Goal: Task Accomplishment & Management: Use online tool/utility

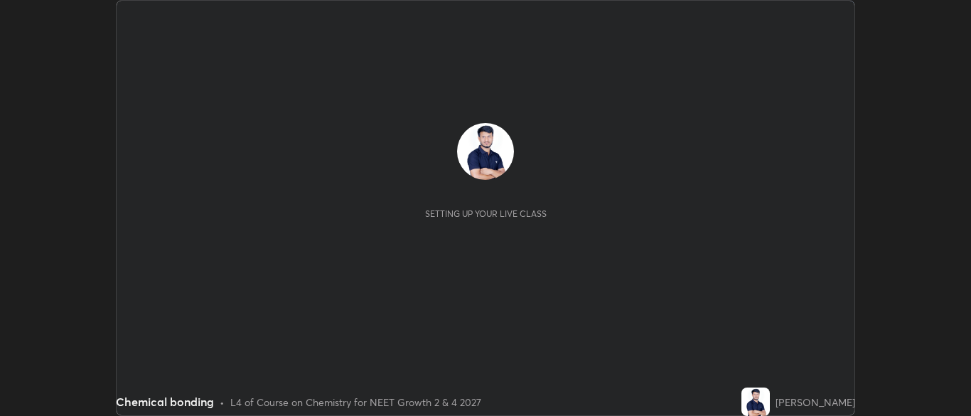
scroll to position [416, 970]
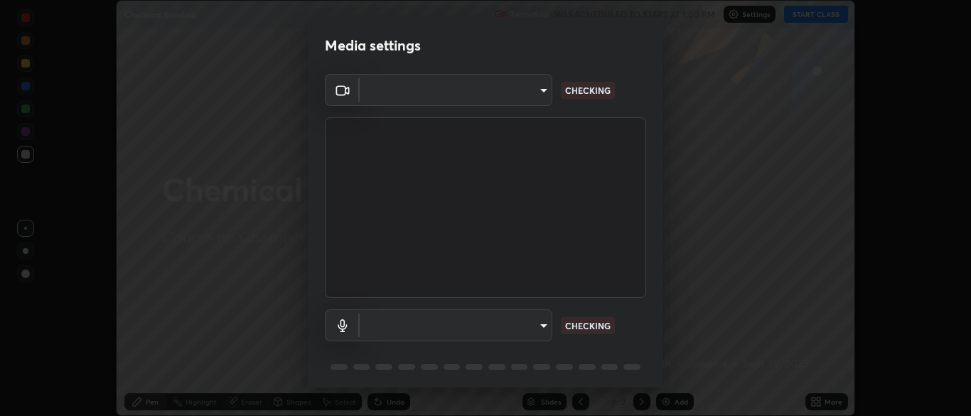
type input "7313fd45585aed834b6f1a7d948f9442f2d18b60722b63004f182b92f655e9b8"
type input "communications"
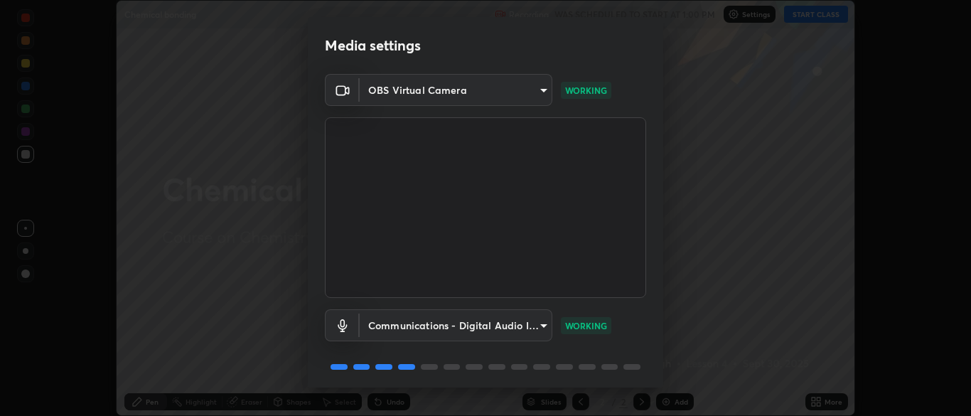
scroll to position [50, 0]
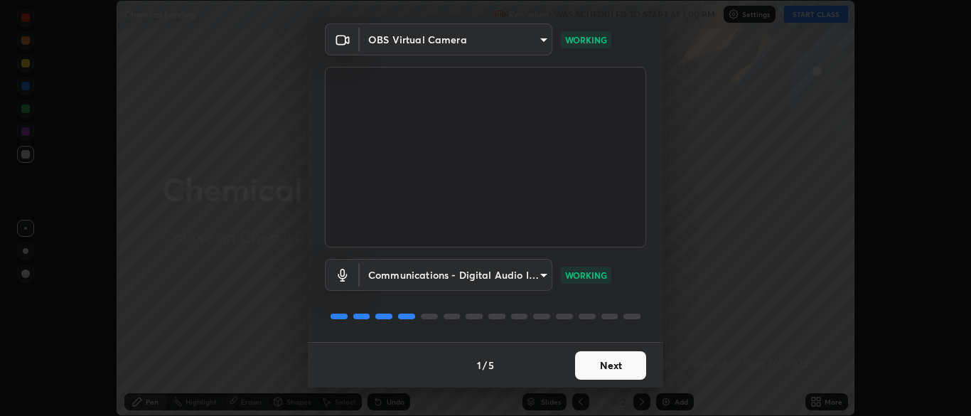
click at [612, 360] on button "Next" at bounding box center [610, 365] width 71 height 28
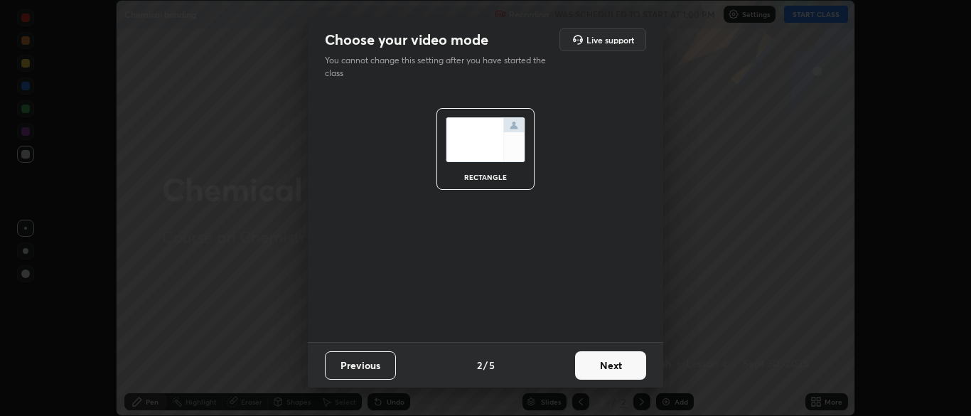
click at [606, 373] on button "Next" at bounding box center [610, 365] width 71 height 28
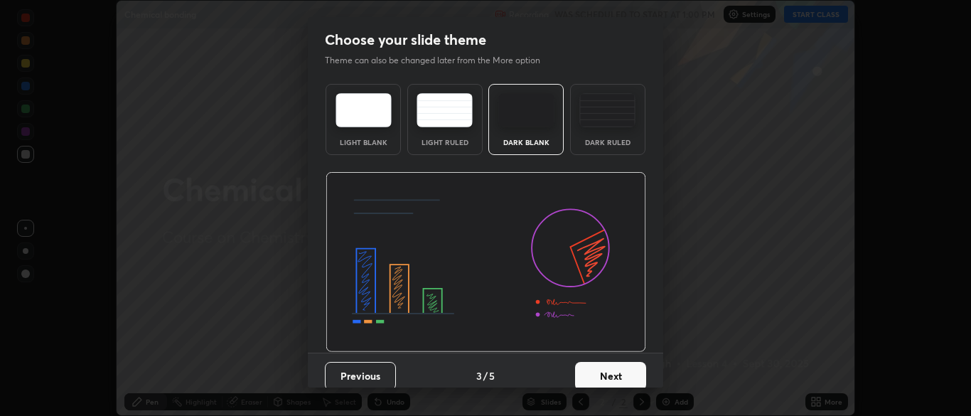
click at [600, 116] on img at bounding box center [607, 110] width 56 height 34
click at [610, 371] on button "Next" at bounding box center [610, 376] width 71 height 28
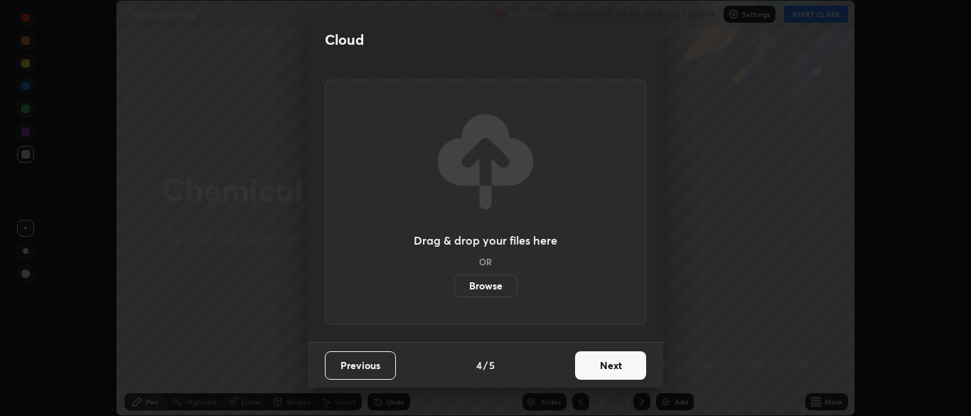
click at [611, 375] on button "Next" at bounding box center [610, 365] width 71 height 28
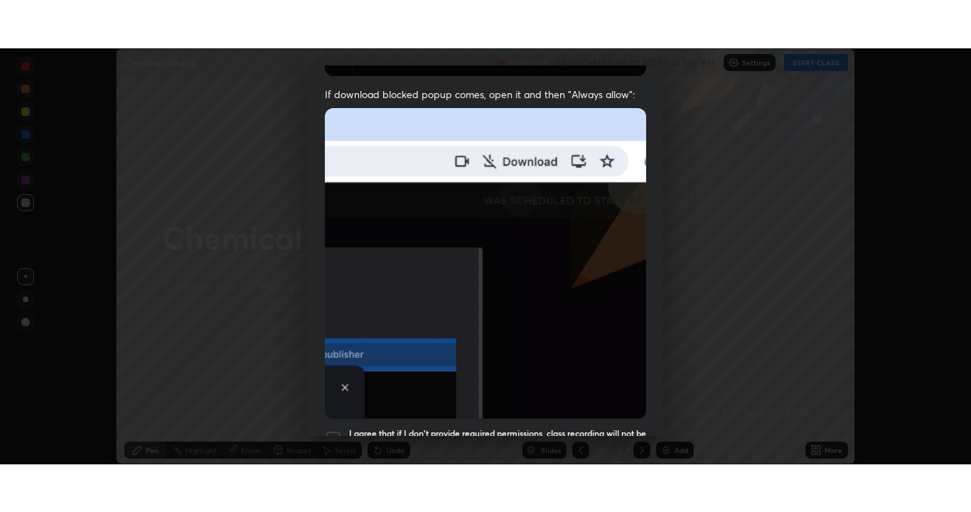
scroll to position [341, 0]
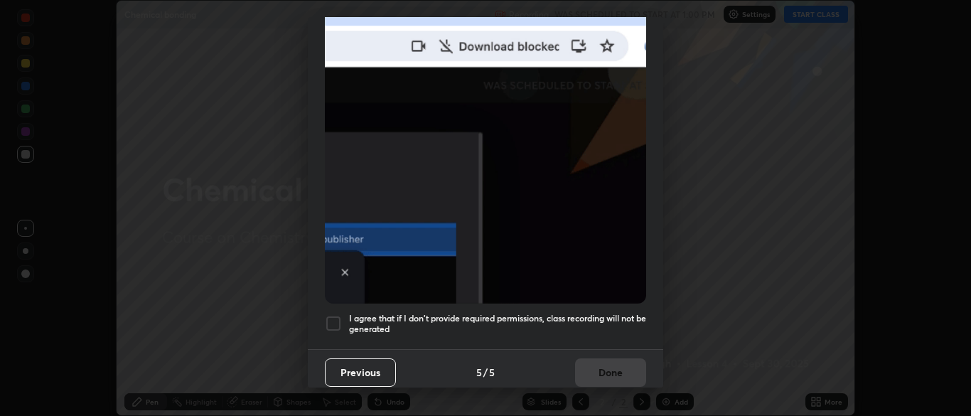
click at [328, 315] on div at bounding box center [333, 323] width 17 height 17
click at [620, 370] on button "Done" at bounding box center [610, 372] width 71 height 28
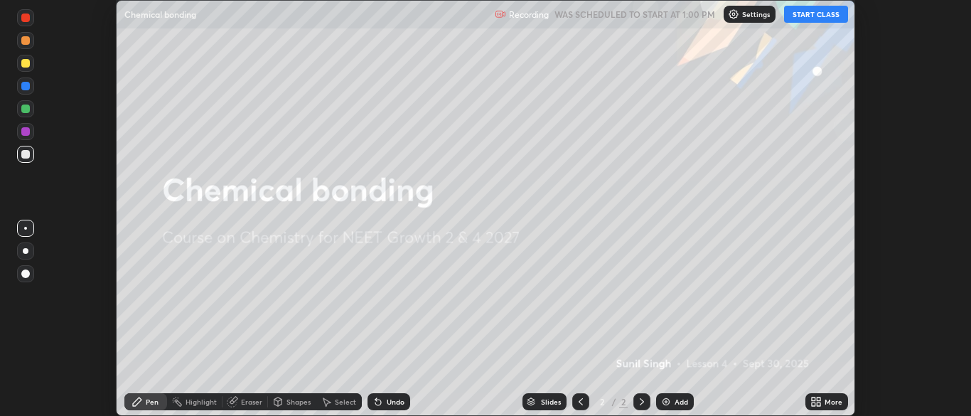
click at [828, 405] on div "More" at bounding box center [834, 401] width 18 height 7
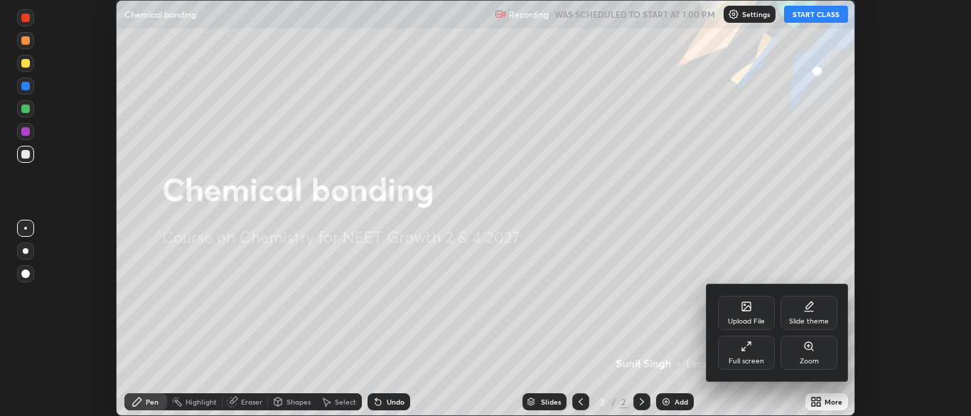
click at [759, 358] on div "Full screen" at bounding box center [747, 361] width 36 height 7
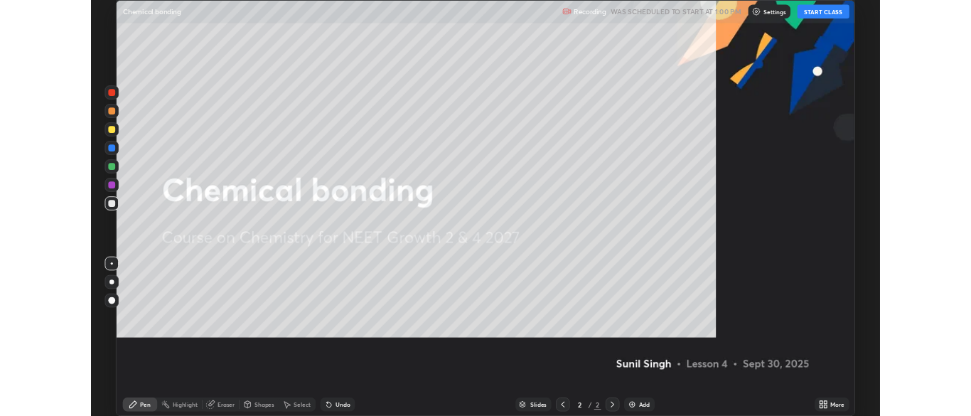
scroll to position [512, 971]
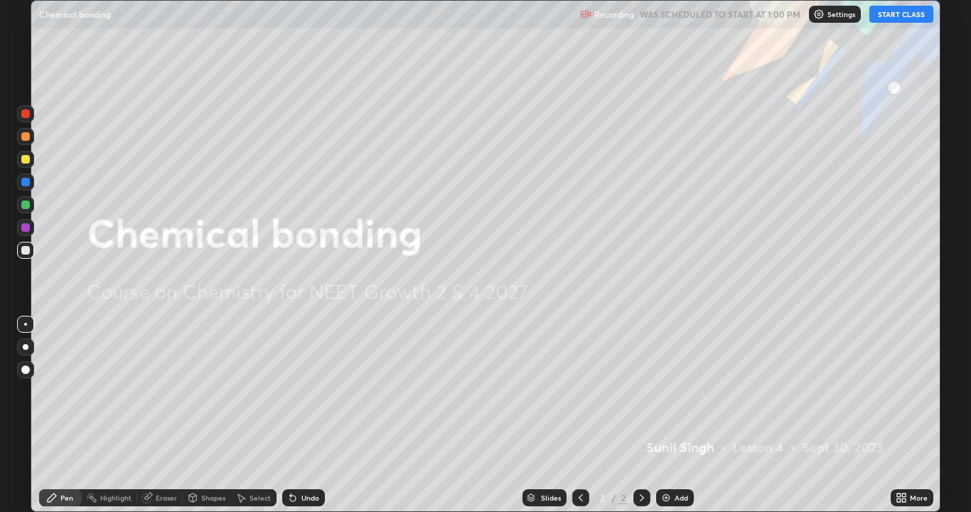
click at [907, 18] on button "START CLASS" at bounding box center [901, 14] width 64 height 17
click at [675, 415] on div "Add" at bounding box center [682, 497] width 14 height 7
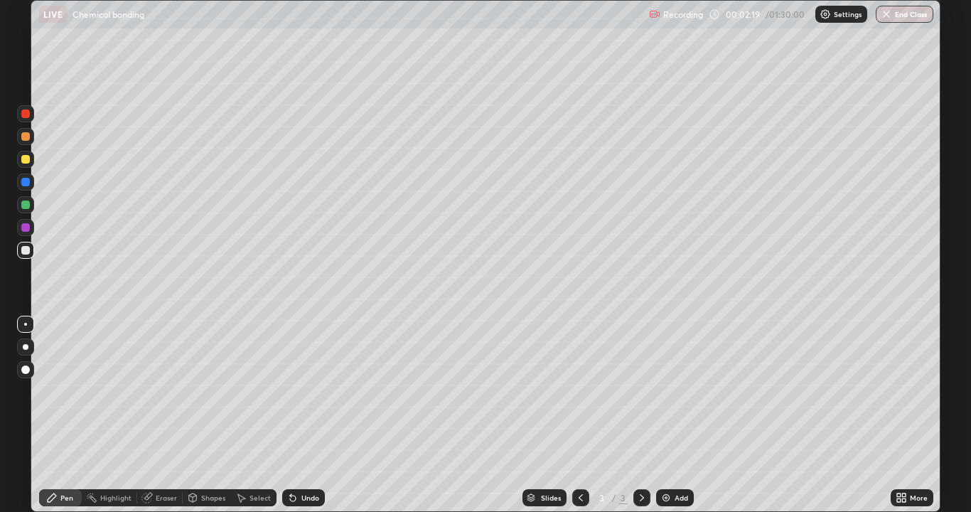
click at [21, 162] on div at bounding box center [25, 159] width 9 height 9
click at [31, 250] on div at bounding box center [25, 250] width 17 height 17
click at [205, 415] on div "Shapes" at bounding box center [213, 497] width 24 height 7
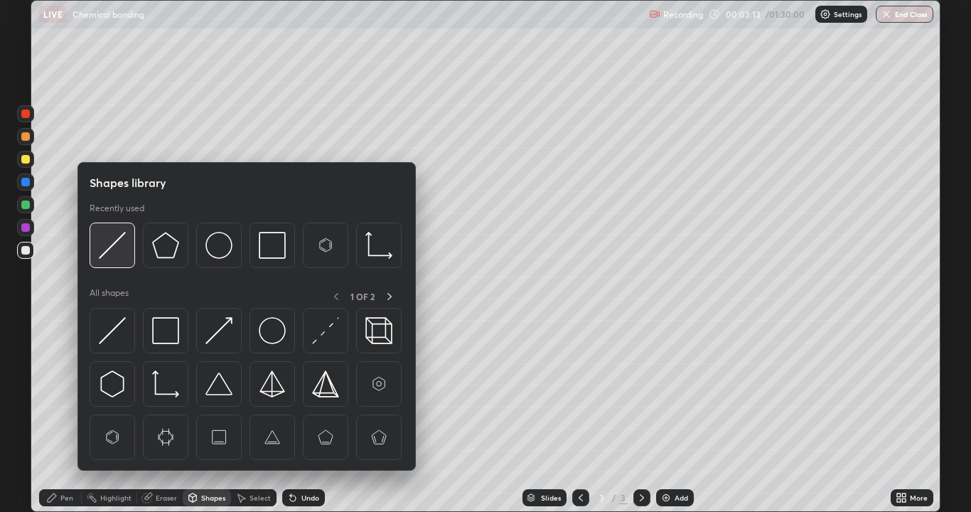
click at [114, 245] on img at bounding box center [112, 245] width 27 height 27
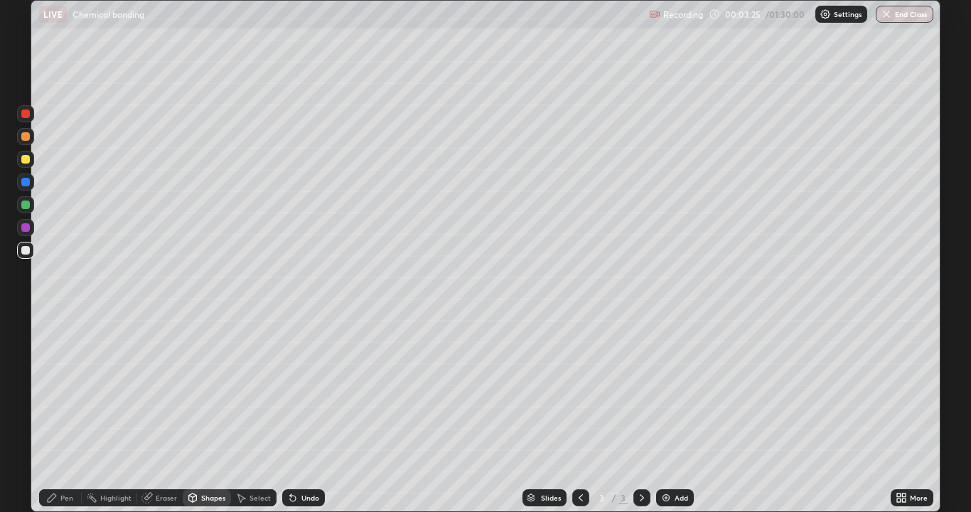
click at [24, 229] on div at bounding box center [25, 227] width 9 height 9
click at [23, 159] on div at bounding box center [25, 159] width 9 height 9
click at [306, 415] on div "Undo" at bounding box center [310, 497] width 18 height 7
click at [46, 415] on icon at bounding box center [51, 497] width 11 height 11
click at [24, 182] on div at bounding box center [25, 182] width 9 height 9
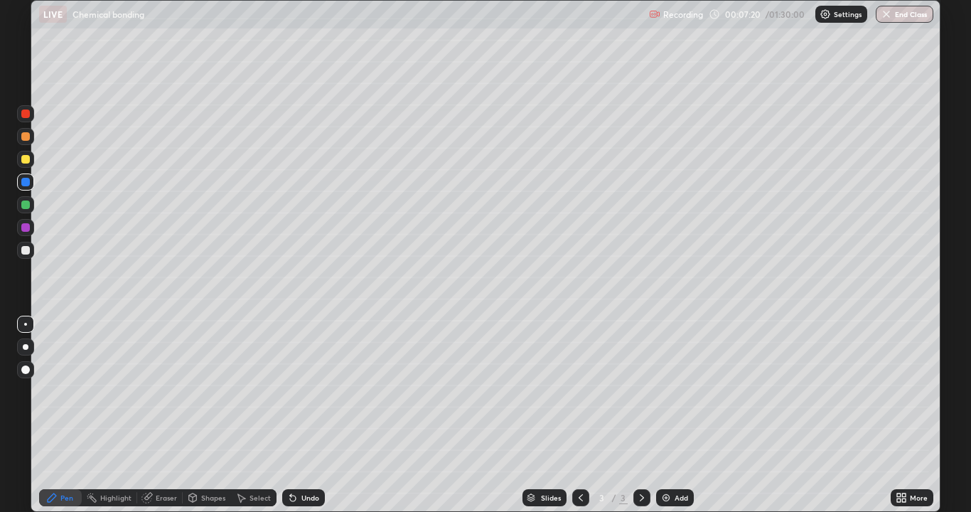
click at [22, 252] on div at bounding box center [25, 250] width 9 height 9
click at [302, 415] on div "Undo" at bounding box center [303, 497] width 43 height 17
click at [287, 415] on div "Undo" at bounding box center [303, 497] width 43 height 17
click at [299, 415] on div "Undo" at bounding box center [303, 497] width 43 height 17
click at [304, 415] on div "Undo" at bounding box center [303, 497] width 43 height 17
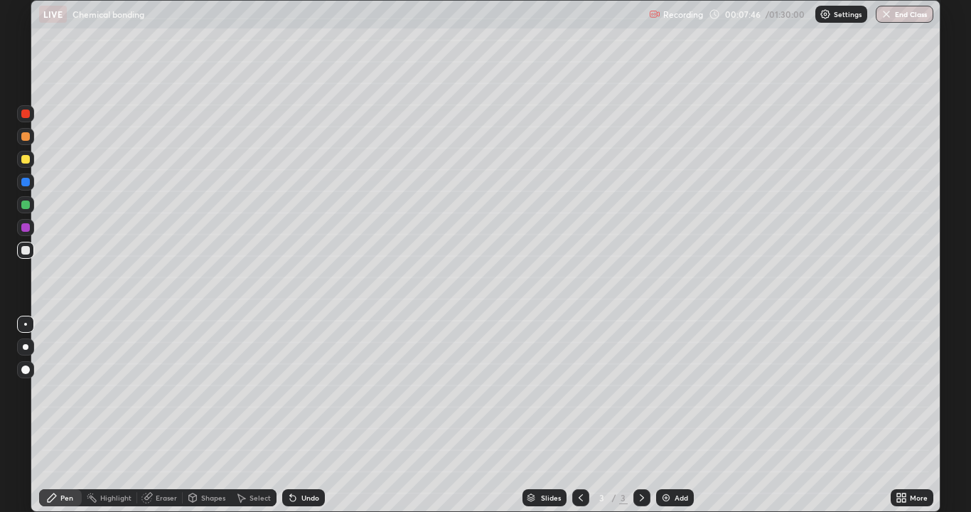
click at [304, 415] on div "Undo" at bounding box center [303, 497] width 43 height 17
click at [305, 415] on div "Undo" at bounding box center [303, 497] width 43 height 17
click at [307, 415] on div "Undo" at bounding box center [303, 497] width 43 height 17
click at [304, 415] on div "Undo" at bounding box center [303, 497] width 43 height 17
click at [305, 415] on div "Undo" at bounding box center [303, 497] width 43 height 17
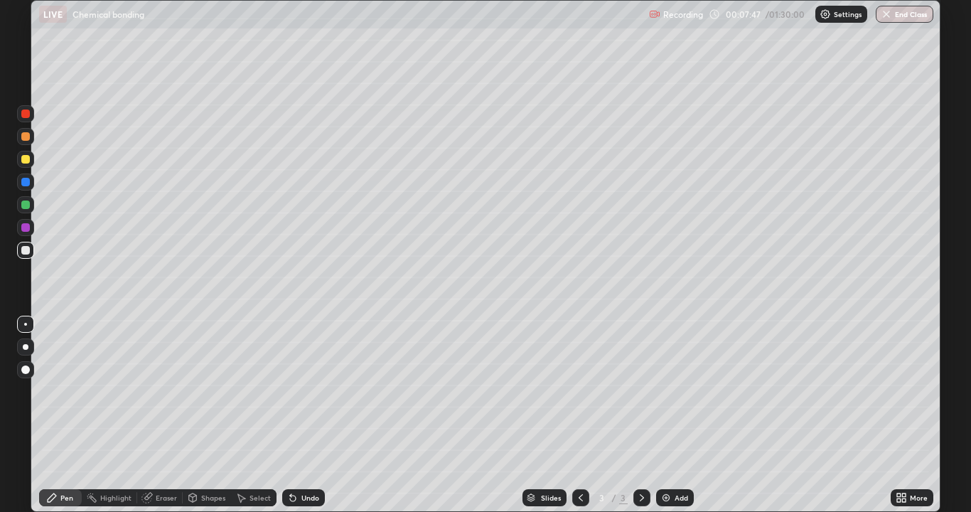
click at [307, 415] on div "Undo" at bounding box center [310, 497] width 18 height 7
click at [311, 415] on div "Undo" at bounding box center [303, 497] width 43 height 17
click at [312, 415] on div "Undo" at bounding box center [303, 497] width 43 height 17
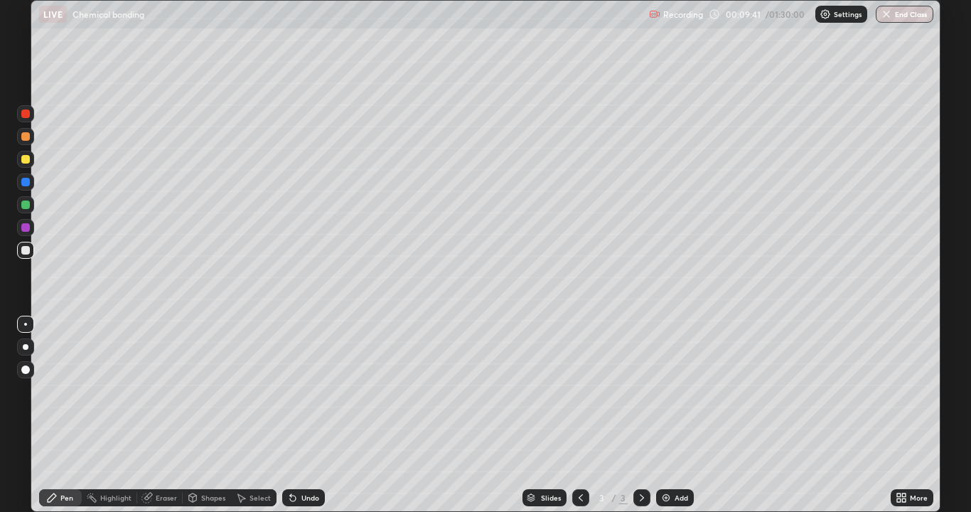
click at [23, 160] on div at bounding box center [25, 159] width 9 height 9
click at [309, 415] on div "Undo" at bounding box center [310, 497] width 18 height 7
click at [308, 415] on div "Undo" at bounding box center [310, 497] width 18 height 7
click at [671, 415] on div "Add" at bounding box center [675, 497] width 38 height 17
click at [24, 255] on div at bounding box center [25, 250] width 17 height 17
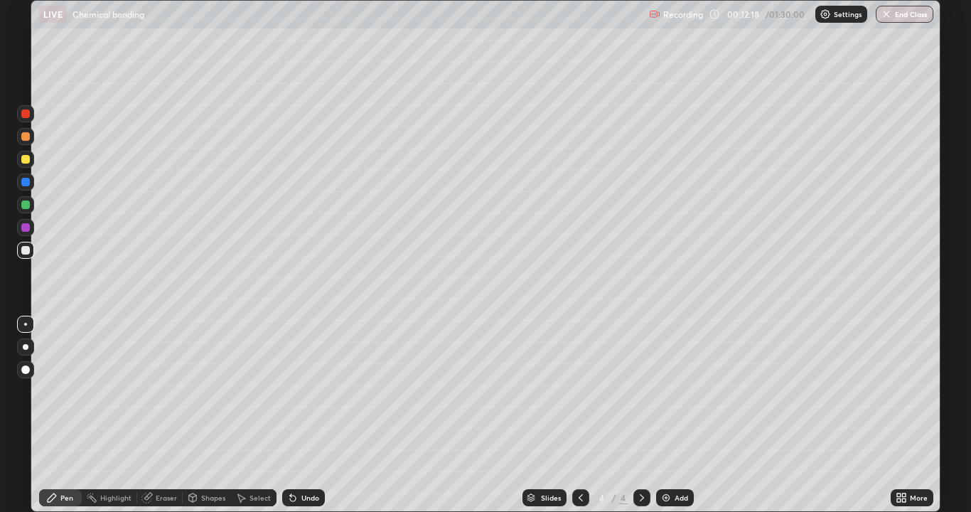
click at [311, 415] on div "Undo" at bounding box center [310, 497] width 18 height 7
click at [304, 415] on div "Undo" at bounding box center [310, 497] width 18 height 7
click at [309, 415] on div "Undo" at bounding box center [310, 497] width 18 height 7
click at [306, 415] on div "Undo" at bounding box center [310, 497] width 18 height 7
click at [305, 415] on div "Undo" at bounding box center [310, 497] width 18 height 7
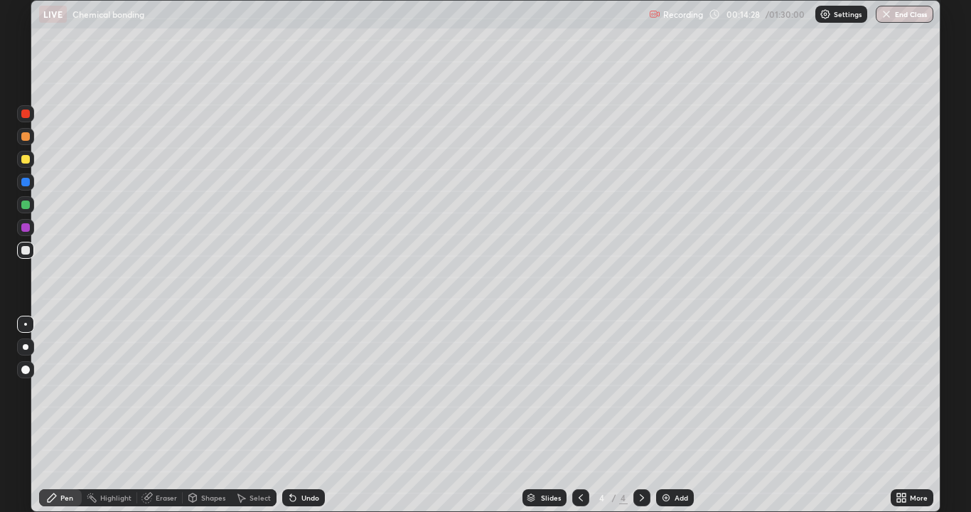
click at [305, 415] on div "Undo" at bounding box center [310, 497] width 18 height 7
click at [312, 415] on div "Undo" at bounding box center [310, 497] width 18 height 7
click at [306, 415] on div "Undo" at bounding box center [310, 497] width 18 height 7
click at [579, 415] on icon at bounding box center [581, 497] width 4 height 7
click at [639, 415] on icon at bounding box center [641, 497] width 11 height 11
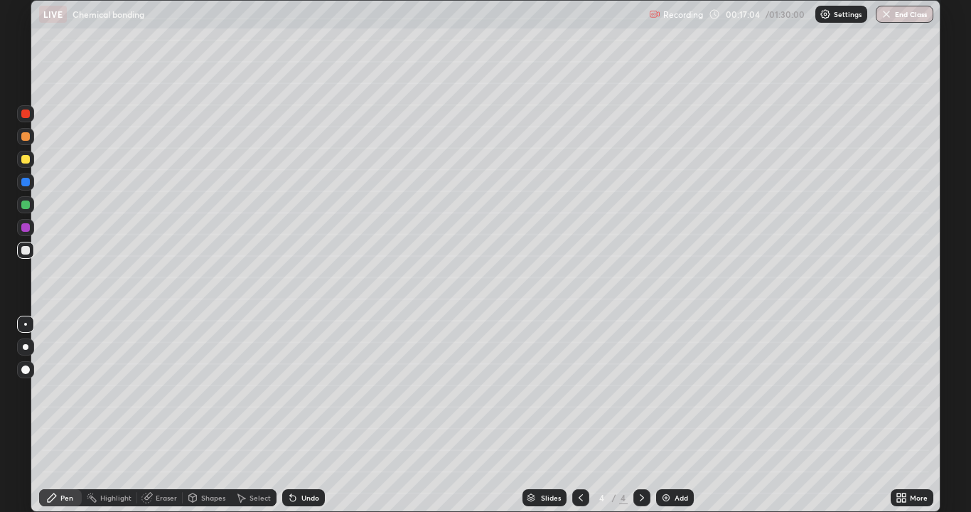
click at [640, 415] on icon at bounding box center [641, 497] width 11 height 11
click at [581, 415] on icon at bounding box center [580, 497] width 11 height 11
click at [638, 415] on icon at bounding box center [641, 497] width 11 height 11
click at [581, 415] on icon at bounding box center [580, 497] width 11 height 11
click at [641, 415] on icon at bounding box center [641, 497] width 11 height 11
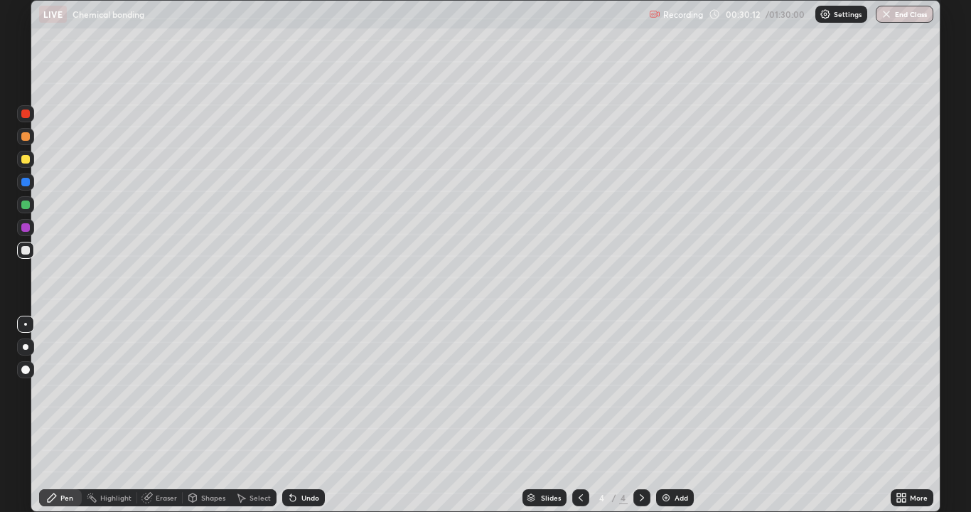
click at [670, 415] on div "Add" at bounding box center [675, 497] width 38 height 17
click at [575, 415] on icon at bounding box center [580, 497] width 11 height 11
click at [579, 415] on icon at bounding box center [581, 497] width 4 height 7
click at [643, 415] on icon at bounding box center [641, 497] width 11 height 11
click at [641, 415] on icon at bounding box center [641, 497] width 11 height 11
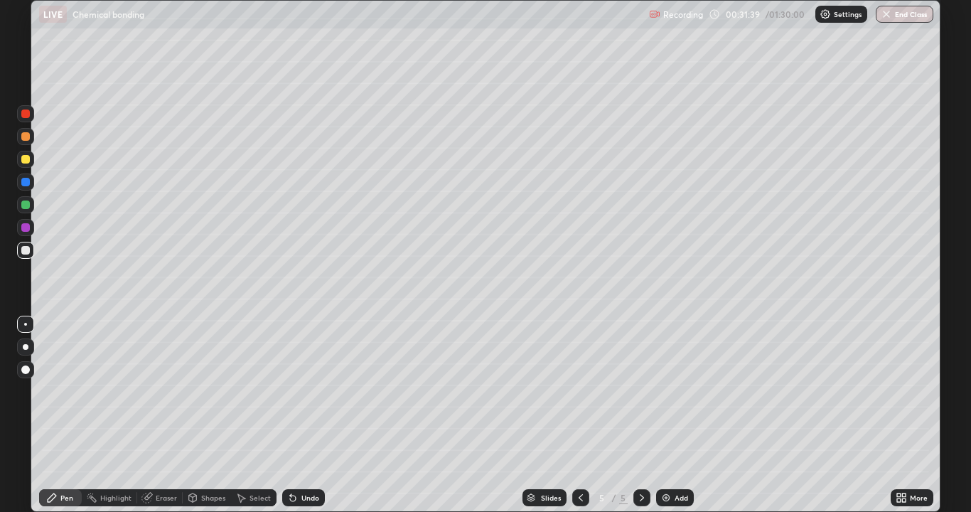
click at [581, 415] on div at bounding box center [580, 497] width 17 height 17
click at [582, 415] on div at bounding box center [580, 497] width 17 height 28
click at [641, 415] on icon at bounding box center [641, 497] width 11 height 11
click at [643, 415] on div at bounding box center [641, 497] width 17 height 17
click at [639, 415] on icon at bounding box center [641, 497] width 11 height 11
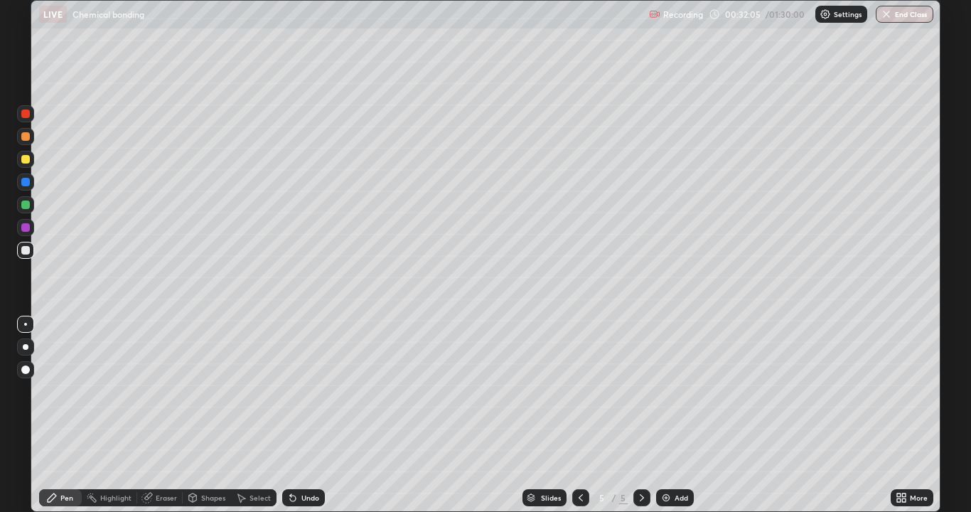
click at [586, 415] on div at bounding box center [580, 497] width 17 height 17
click at [579, 415] on icon at bounding box center [580, 497] width 11 height 11
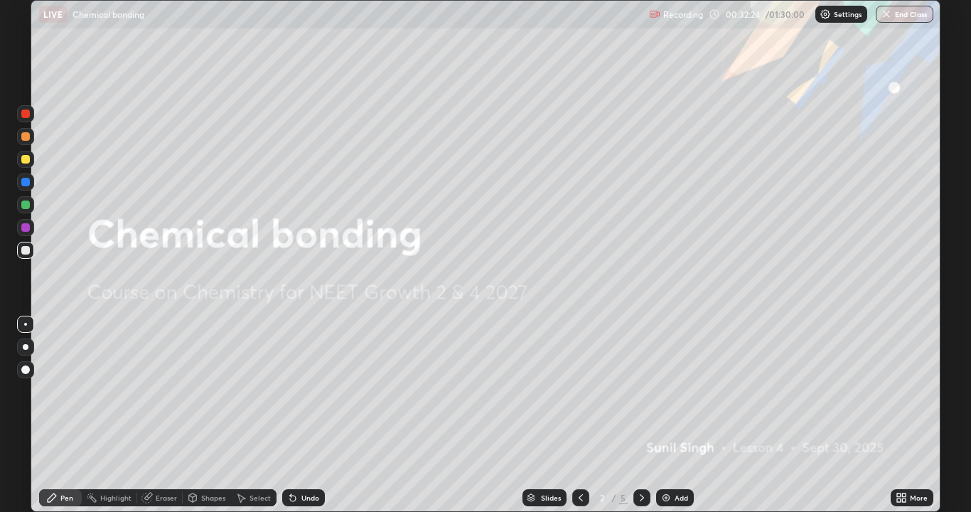
click at [641, 415] on icon at bounding box center [642, 497] width 4 height 7
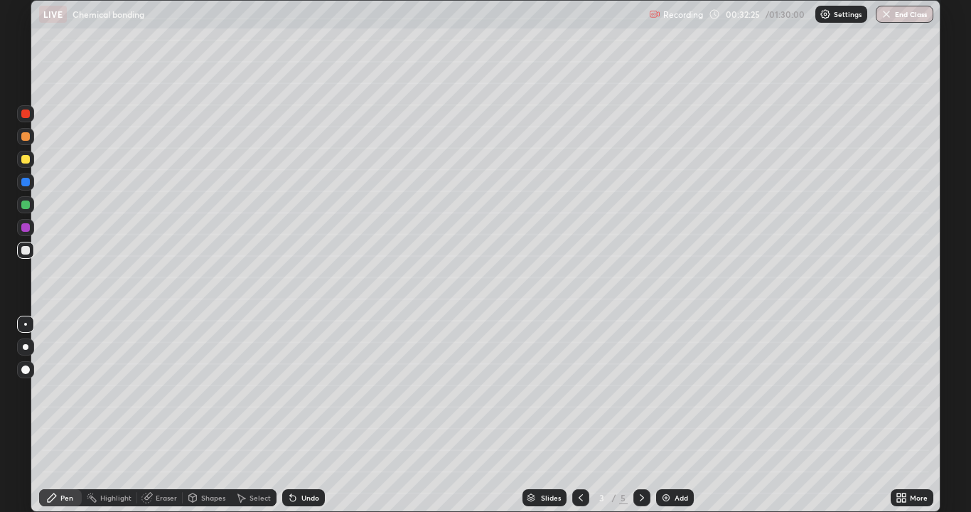
click at [641, 415] on icon at bounding box center [641, 497] width 11 height 11
click at [639, 415] on icon at bounding box center [641, 497] width 11 height 11
click at [16, 206] on div at bounding box center [25, 204] width 23 height 23
click at [302, 415] on div "Undo" at bounding box center [303, 497] width 43 height 17
click at [301, 415] on div "Undo" at bounding box center [310, 497] width 18 height 7
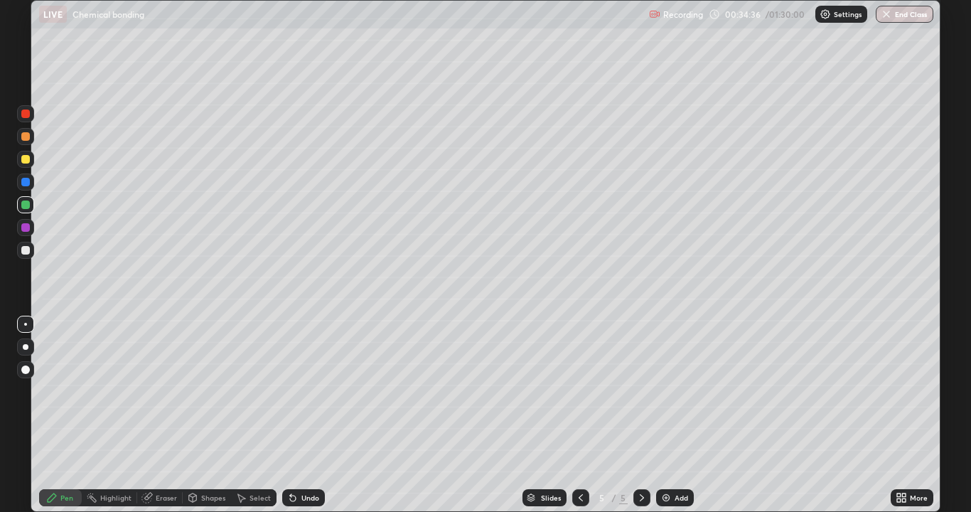
click at [299, 415] on div "Undo" at bounding box center [303, 497] width 43 height 17
click at [296, 415] on div "Undo" at bounding box center [303, 497] width 43 height 17
click at [580, 415] on icon at bounding box center [581, 497] width 4 height 7
click at [579, 415] on icon at bounding box center [580, 497] width 11 height 11
click at [301, 415] on div "Undo" at bounding box center [310, 497] width 18 height 7
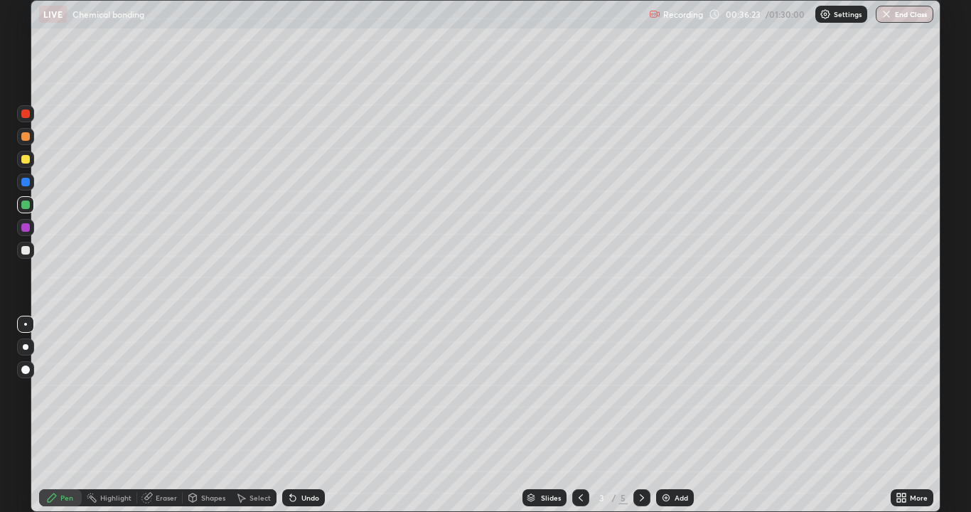
click at [308, 415] on div "Undo" at bounding box center [303, 497] width 43 height 17
click at [310, 415] on div "Undo" at bounding box center [310, 497] width 18 height 7
click at [640, 415] on icon at bounding box center [641, 497] width 11 height 11
click at [641, 415] on icon at bounding box center [641, 497] width 11 height 11
click at [666, 415] on img at bounding box center [665, 497] width 11 height 11
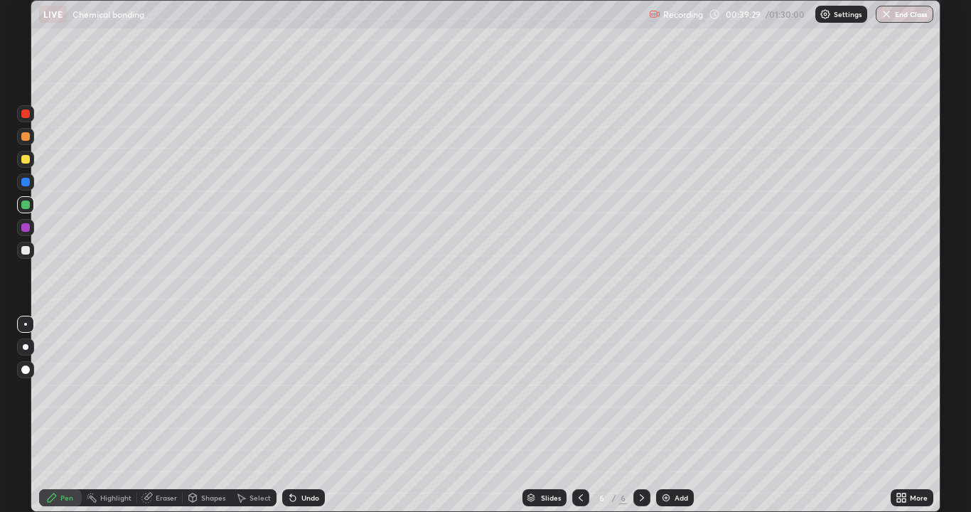
click at [579, 415] on icon at bounding box center [581, 497] width 4 height 7
click at [579, 415] on icon at bounding box center [580, 497] width 11 height 11
click at [572, 415] on div at bounding box center [580, 497] width 17 height 17
click at [641, 415] on icon at bounding box center [641, 497] width 11 height 11
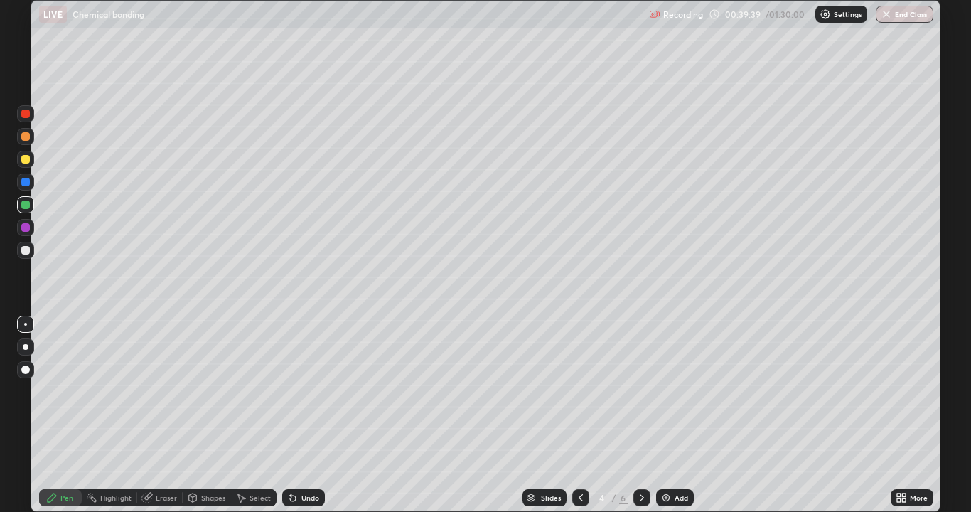
click at [641, 415] on icon at bounding box center [641, 497] width 11 height 11
click at [22, 248] on div at bounding box center [25, 250] width 9 height 9
click at [304, 415] on div "Undo" at bounding box center [303, 497] width 43 height 17
click at [200, 415] on div "Shapes" at bounding box center [207, 497] width 48 height 17
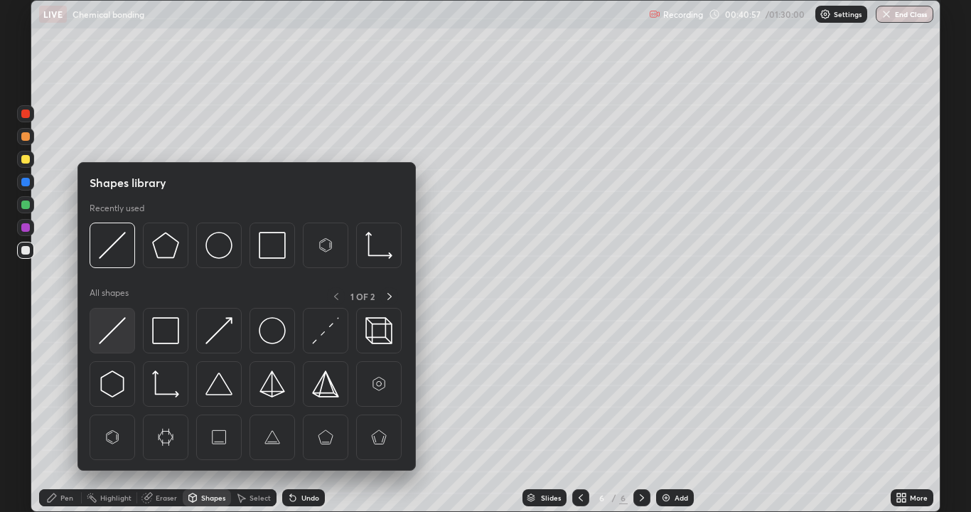
click at [109, 336] on img at bounding box center [112, 330] width 27 height 27
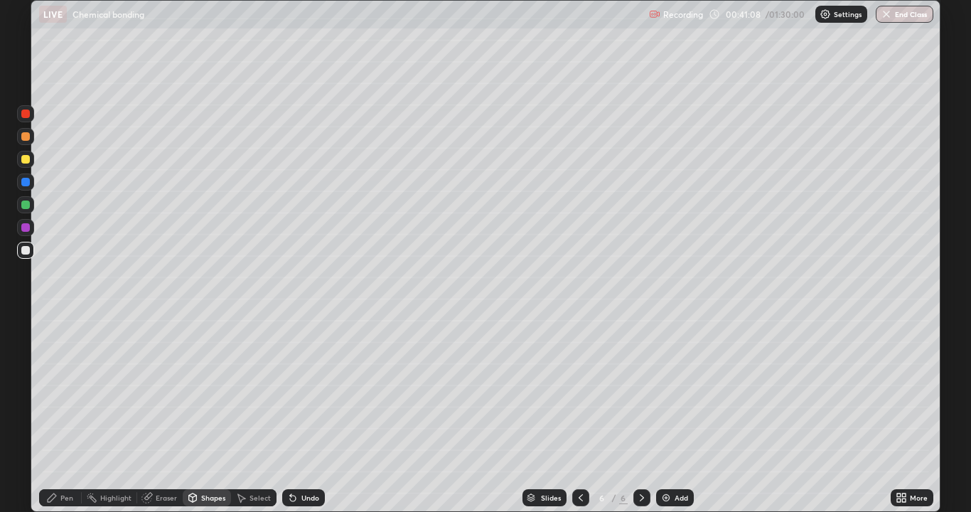
click at [63, 415] on div "Pen" at bounding box center [66, 497] width 13 height 7
click at [312, 415] on div "Undo" at bounding box center [303, 497] width 43 height 17
click at [304, 415] on div "Undo" at bounding box center [310, 497] width 18 height 7
click at [310, 415] on div "Undo" at bounding box center [310, 497] width 18 height 7
click at [300, 415] on div "Undo" at bounding box center [303, 497] width 43 height 17
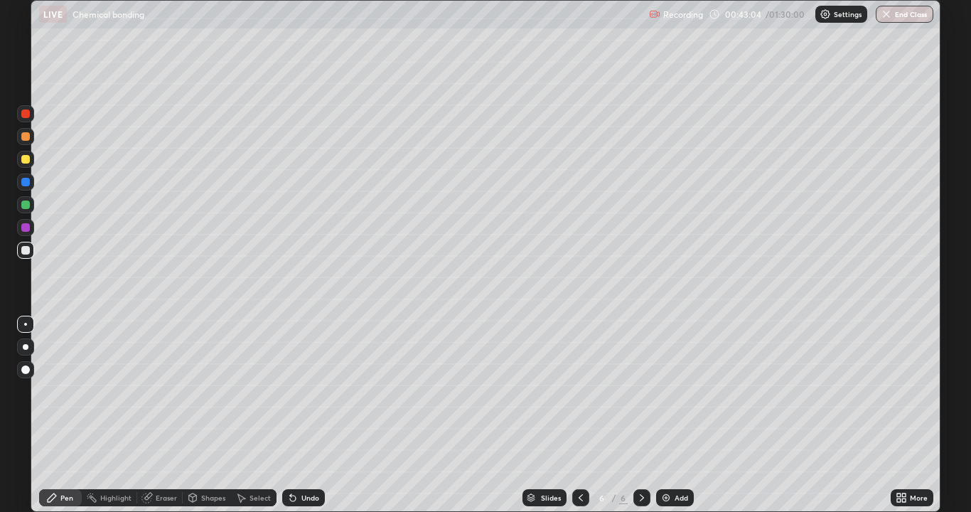
click at [298, 415] on div "Undo" at bounding box center [303, 497] width 43 height 17
click at [301, 415] on div "Undo" at bounding box center [310, 497] width 18 height 7
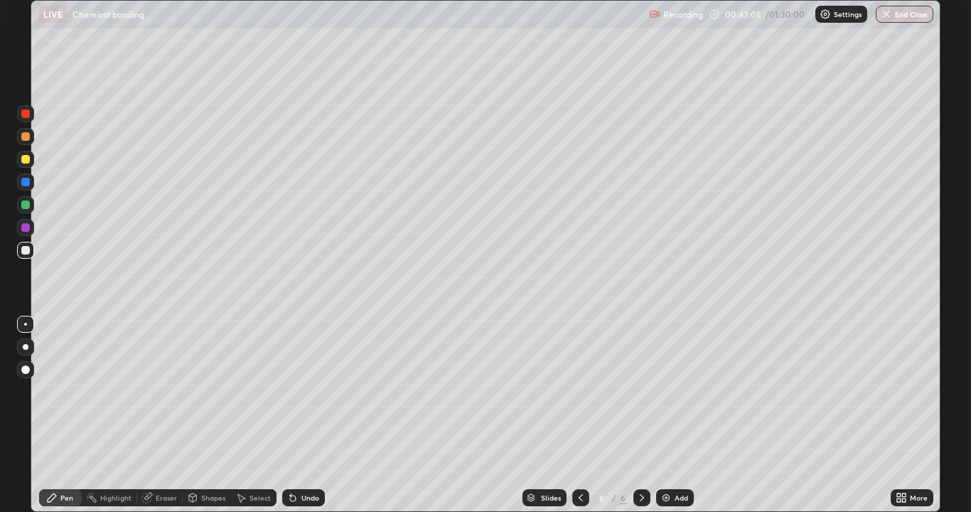
click at [304, 415] on div "Undo" at bounding box center [310, 497] width 18 height 7
click at [306, 415] on div "Undo" at bounding box center [310, 497] width 18 height 7
click at [309, 415] on div "Undo" at bounding box center [310, 497] width 18 height 7
click at [314, 415] on div "Undo" at bounding box center [310, 497] width 18 height 7
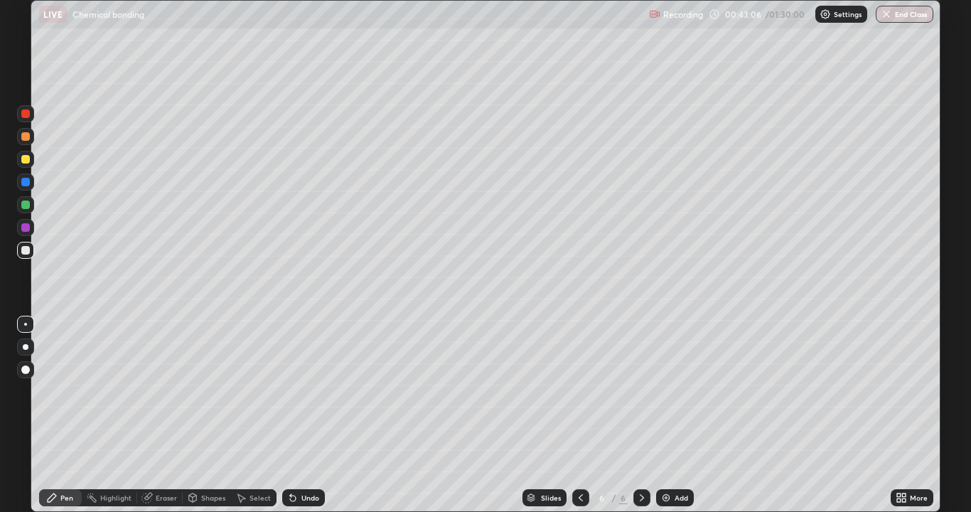
click at [316, 415] on div "Undo" at bounding box center [310, 497] width 18 height 7
click at [21, 250] on div at bounding box center [25, 250] width 9 height 9
click at [19, 161] on div at bounding box center [25, 159] width 17 height 17
click at [579, 415] on icon at bounding box center [580, 497] width 11 height 11
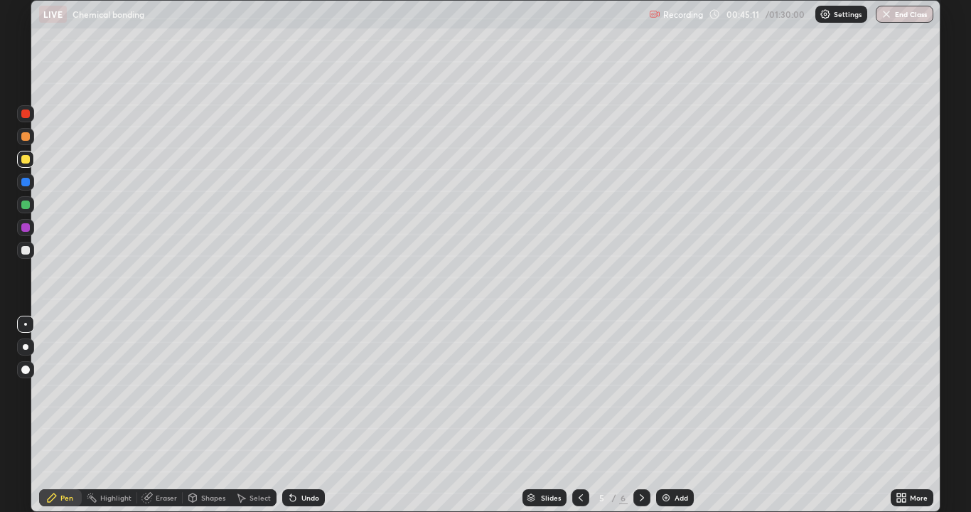
click at [641, 415] on icon at bounding box center [641, 497] width 11 height 11
click at [308, 415] on div "Undo" at bounding box center [310, 497] width 18 height 7
click at [676, 415] on div "Add" at bounding box center [682, 497] width 14 height 7
click at [23, 255] on div at bounding box center [25, 250] width 17 height 17
click at [582, 415] on div at bounding box center [580, 497] width 17 height 17
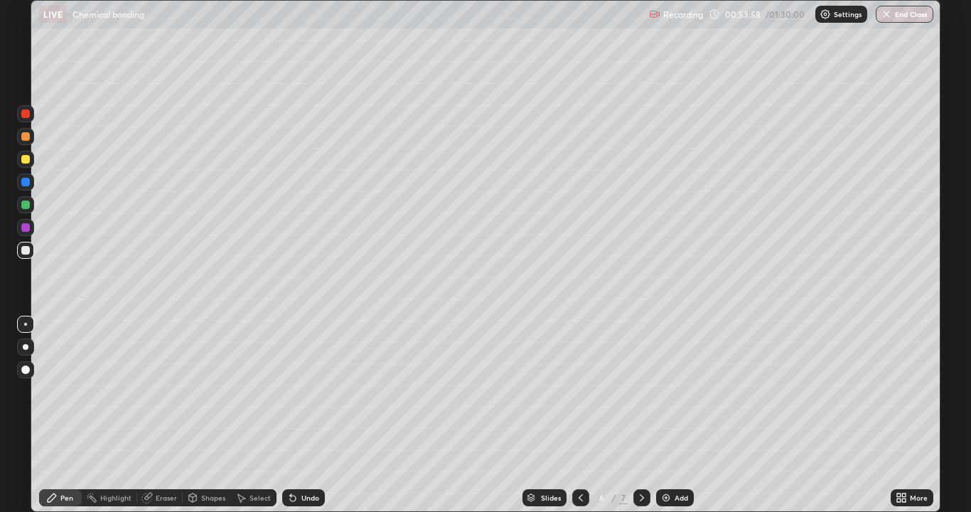
click at [643, 415] on icon at bounding box center [641, 497] width 11 height 11
click at [579, 415] on icon at bounding box center [580, 497] width 11 height 11
click at [641, 415] on icon at bounding box center [642, 497] width 4 height 7
click at [23, 205] on div at bounding box center [25, 204] width 9 height 9
click at [25, 252] on div at bounding box center [25, 250] width 9 height 9
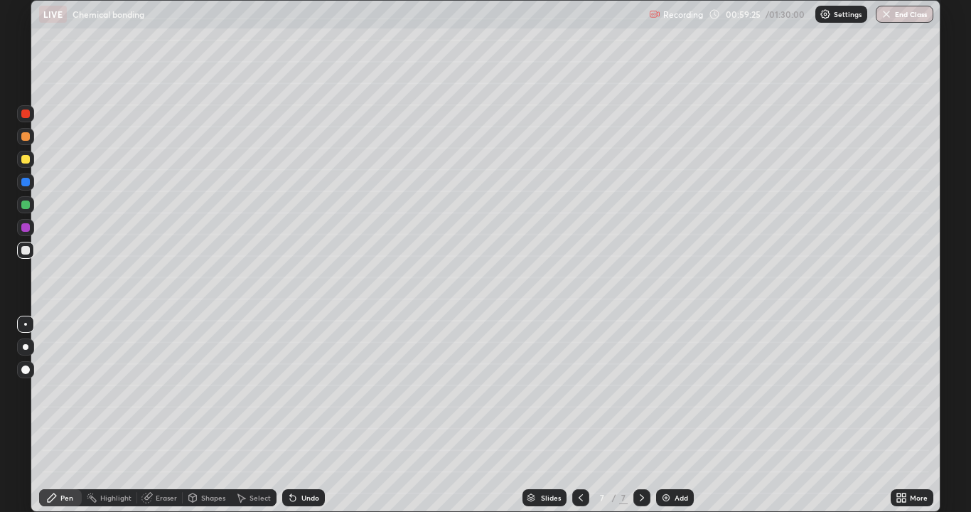
click at [673, 415] on div "Add" at bounding box center [675, 497] width 38 height 17
click at [304, 415] on div "Undo" at bounding box center [303, 497] width 43 height 17
click at [304, 415] on div "Undo" at bounding box center [310, 497] width 18 height 7
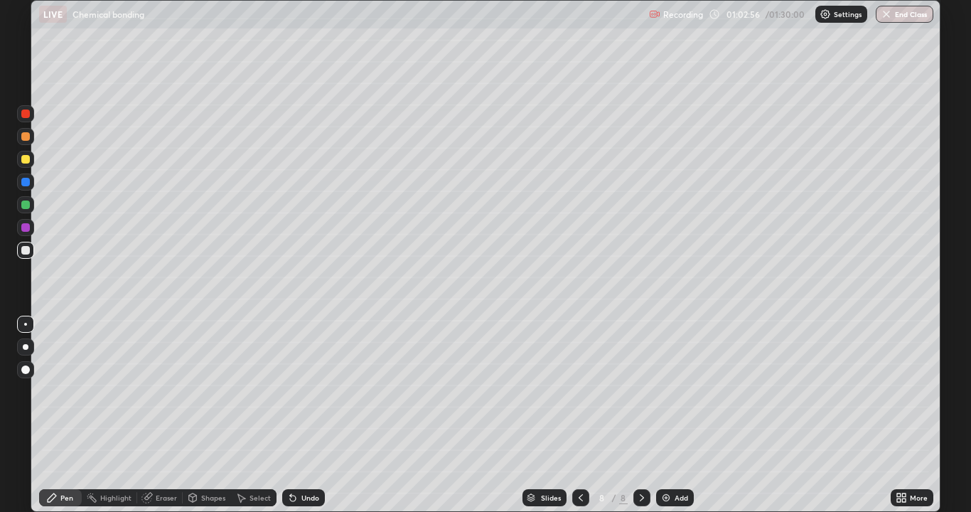
click at [24, 159] on div at bounding box center [25, 159] width 9 height 9
click at [675, 415] on div "Add" at bounding box center [682, 497] width 14 height 7
click at [308, 415] on div "Undo" at bounding box center [303, 497] width 43 height 17
click at [303, 415] on div "Undo" at bounding box center [303, 497] width 43 height 17
click at [306, 415] on div "Undo" at bounding box center [303, 497] width 43 height 17
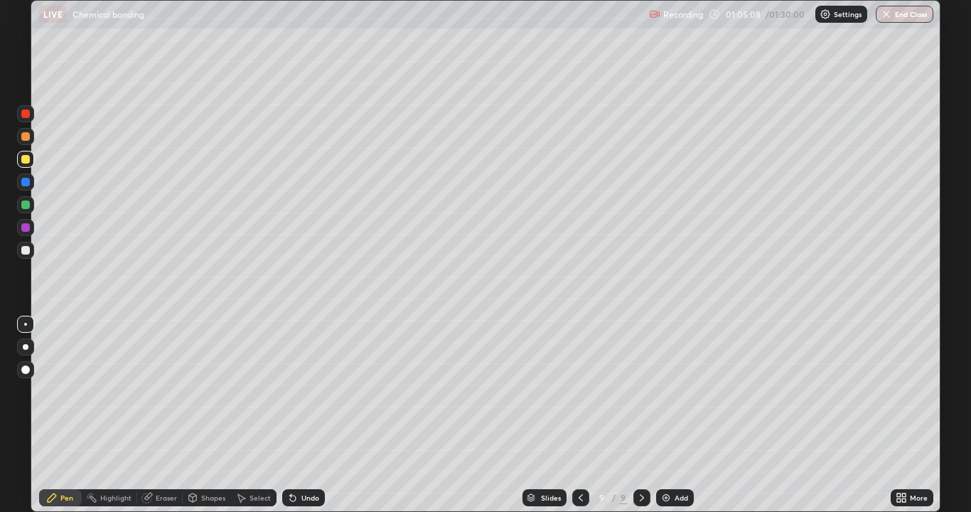
click at [23, 252] on div at bounding box center [25, 250] width 9 height 9
click at [299, 415] on div "Undo" at bounding box center [303, 497] width 43 height 17
click at [290, 415] on icon at bounding box center [293, 499] width 6 height 6
click at [297, 415] on div "Undo" at bounding box center [303, 497] width 43 height 17
click at [298, 415] on div "Undo" at bounding box center [303, 497] width 43 height 17
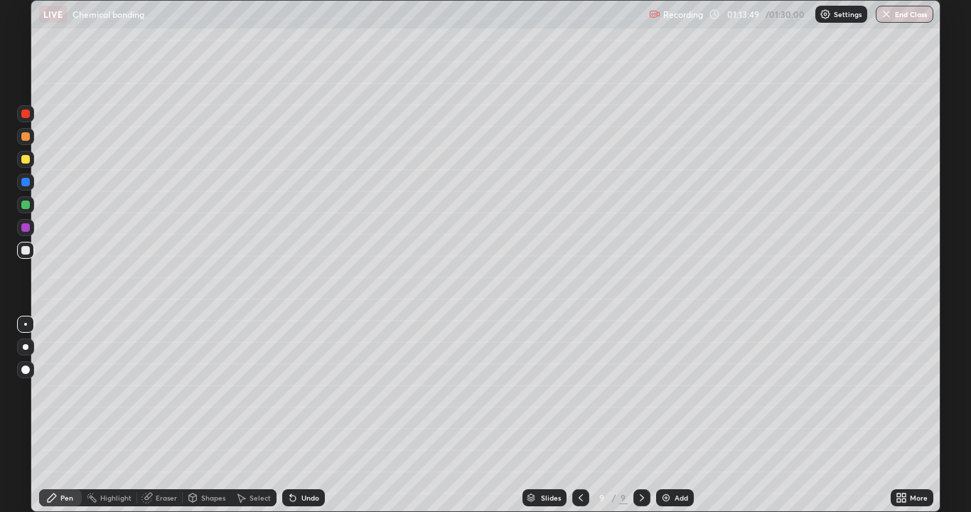
click at [22, 162] on div at bounding box center [25, 159] width 9 height 9
click at [677, 415] on div "Add" at bounding box center [682, 497] width 14 height 7
click at [26, 254] on div at bounding box center [25, 250] width 9 height 9
click at [301, 415] on div "Undo" at bounding box center [310, 497] width 18 height 7
click at [306, 415] on div "Undo" at bounding box center [310, 497] width 18 height 7
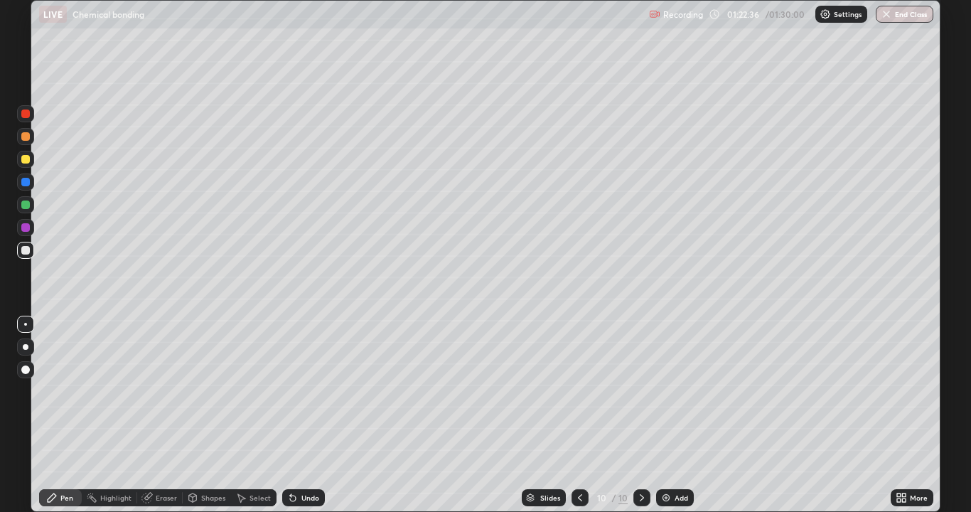
click at [296, 415] on icon at bounding box center [292, 497] width 11 height 11
click at [306, 415] on div "Undo" at bounding box center [310, 497] width 18 height 7
click at [144, 415] on icon at bounding box center [146, 497] width 9 height 9
click at [66, 415] on div "Pen" at bounding box center [66, 497] width 13 height 7
click at [677, 415] on div "Add" at bounding box center [682, 497] width 14 height 7
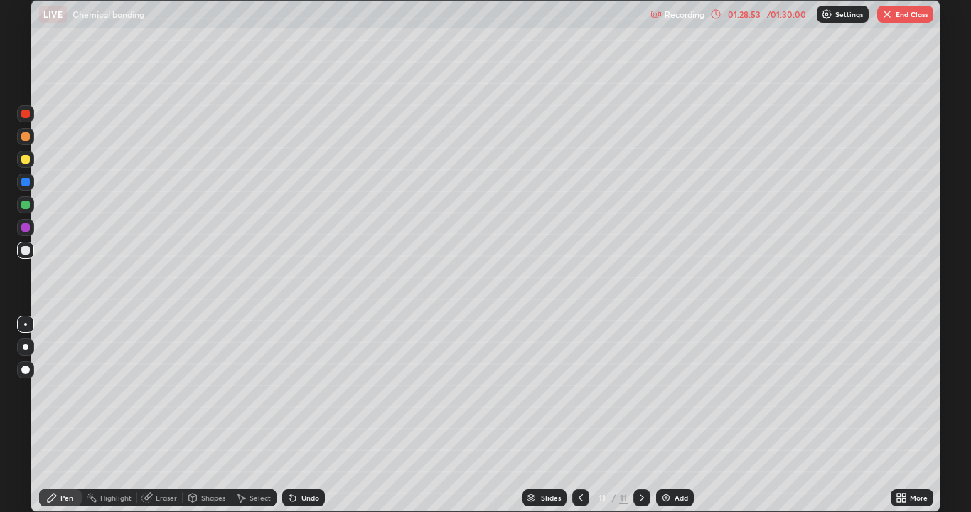
click at [23, 159] on div at bounding box center [25, 159] width 9 height 9
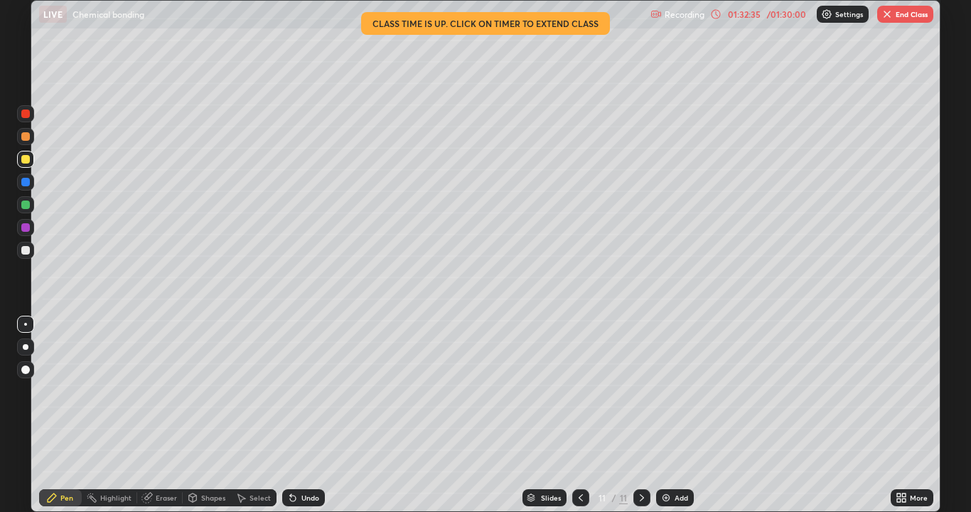
click at [505, 415] on div "Slides 11 / 11 Add" at bounding box center [608, 497] width 566 height 28
click at [499, 415] on div "Slides 11 / 11 Add" at bounding box center [608, 497] width 566 height 28
click at [294, 415] on icon at bounding box center [293, 499] width 6 height 6
click at [499, 415] on div "Slides 11 / 11 Add" at bounding box center [608, 497] width 566 height 28
click at [308, 415] on div "Undo" at bounding box center [310, 497] width 18 height 7
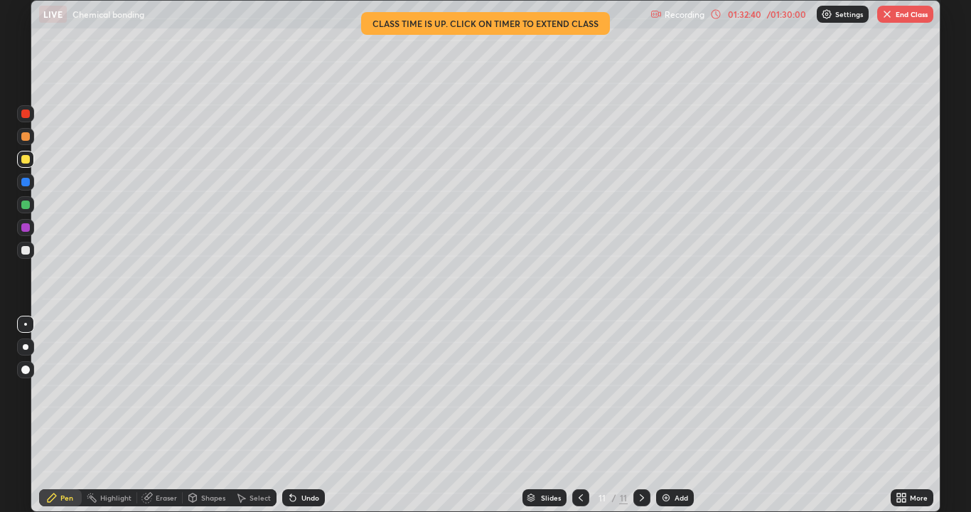
click at [309, 415] on div "Undo" at bounding box center [303, 497] width 43 height 17
click at [512, 415] on div "Slides 11 / 11 Add" at bounding box center [608, 497] width 566 height 28
click at [26, 247] on div at bounding box center [25, 250] width 9 height 9
click at [23, 161] on div at bounding box center [25, 159] width 9 height 9
click at [897, 16] on button "End Class" at bounding box center [905, 14] width 56 height 17
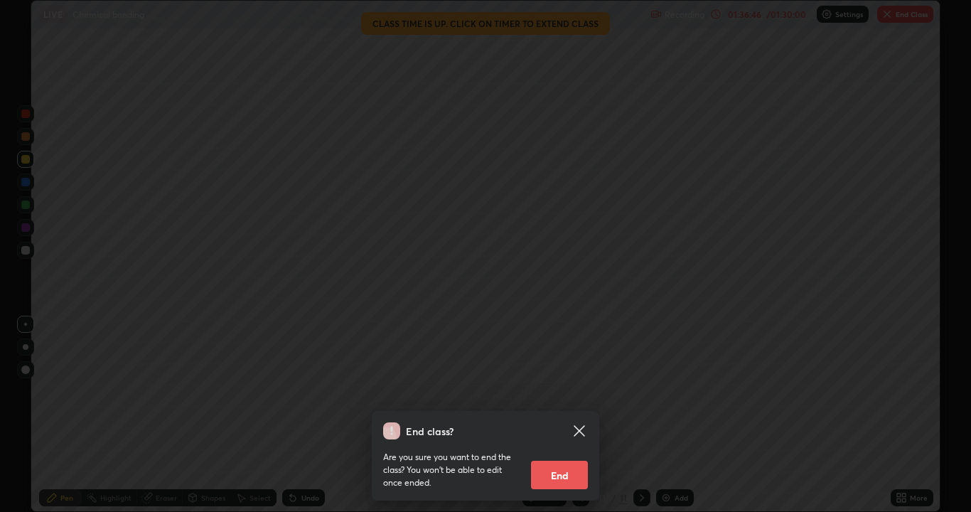
click at [550, 415] on button "End" at bounding box center [559, 475] width 57 height 28
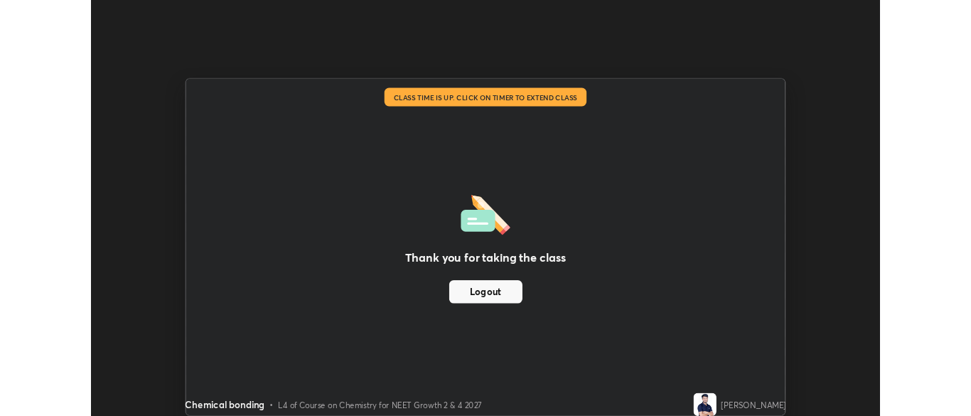
scroll to position [70678, 70122]
